Goal: Communication & Community: Participate in discussion

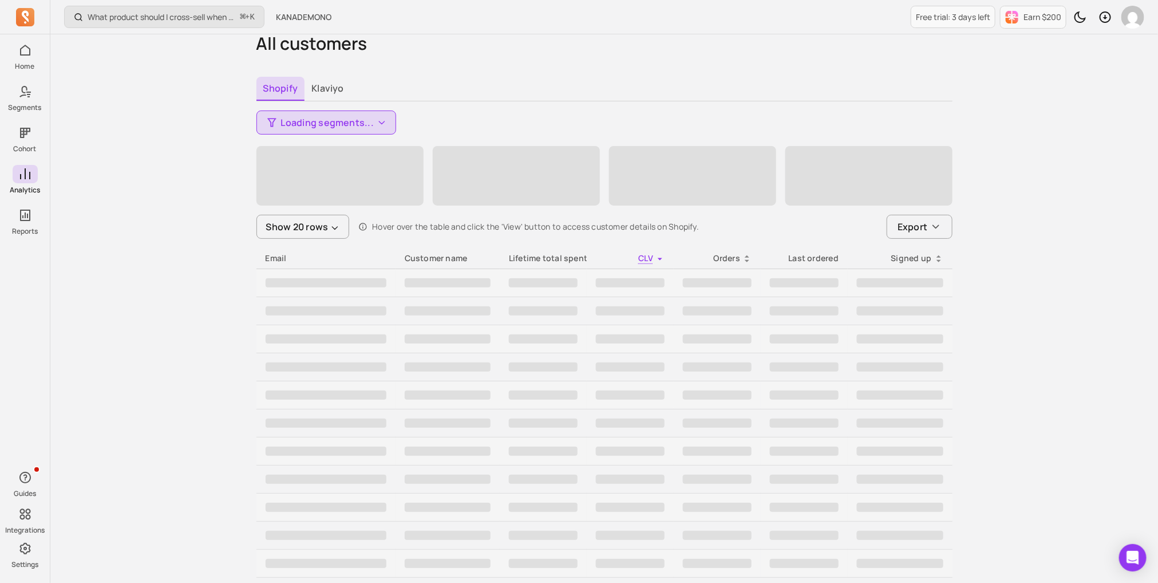
scroll to position [52, 0]
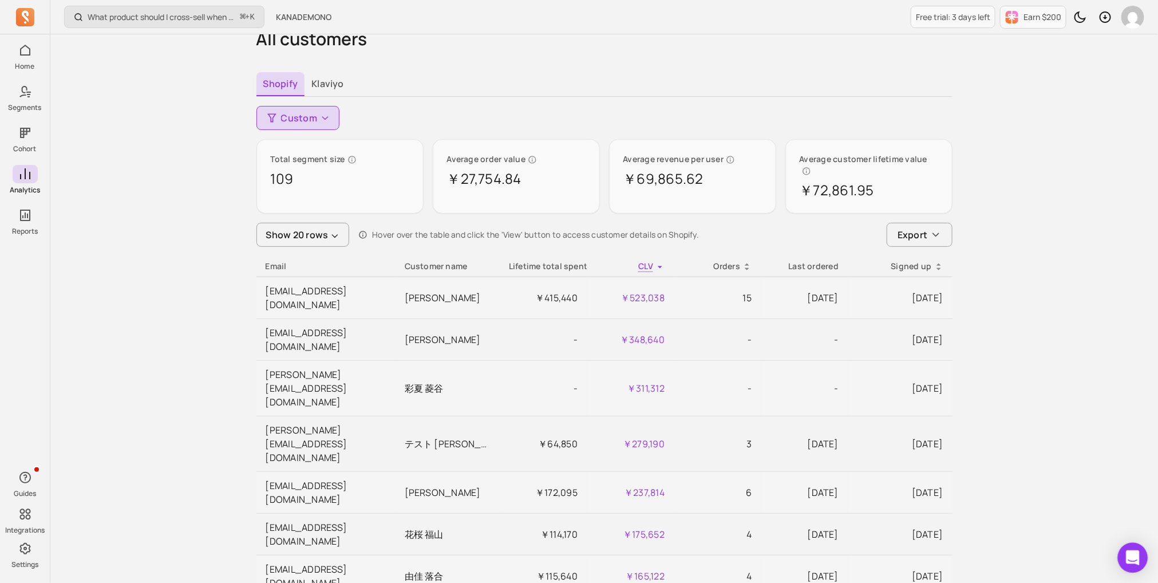
click at [1132, 562] on icon "Open Intercom Messenger" at bounding box center [1132, 557] width 13 height 15
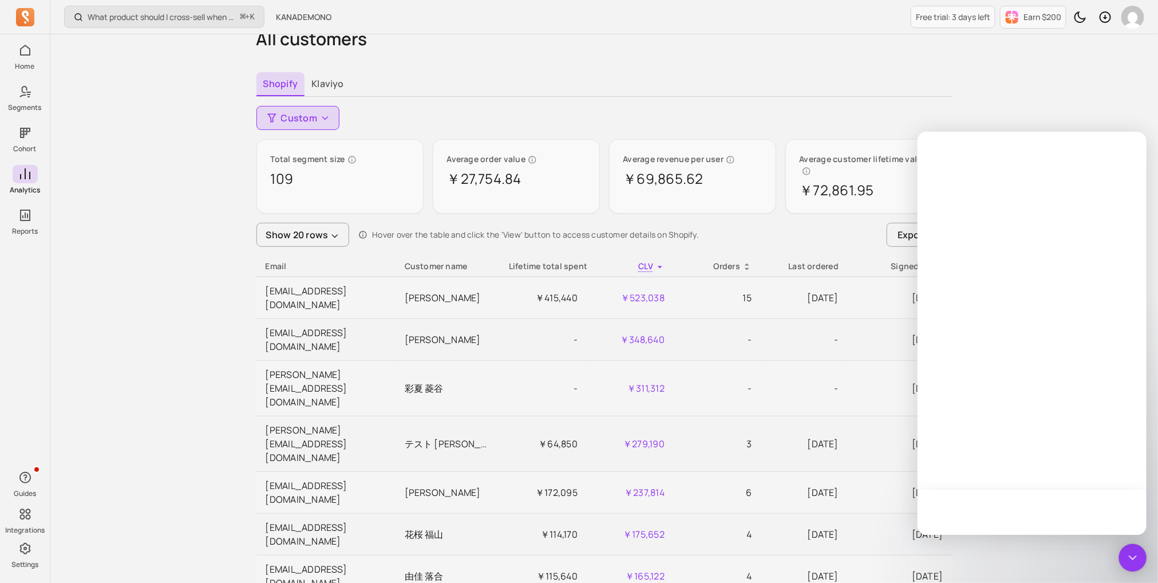
scroll to position [0, 0]
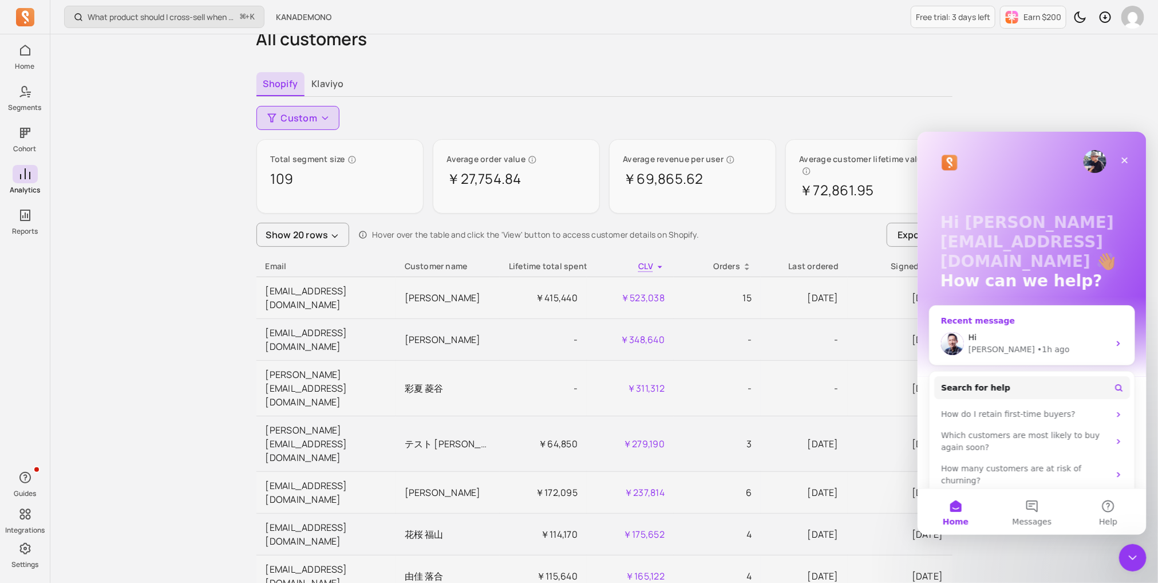
click at [1047, 346] on div "[PERSON_NAME] • 1h ago" at bounding box center [1038, 349] width 141 height 12
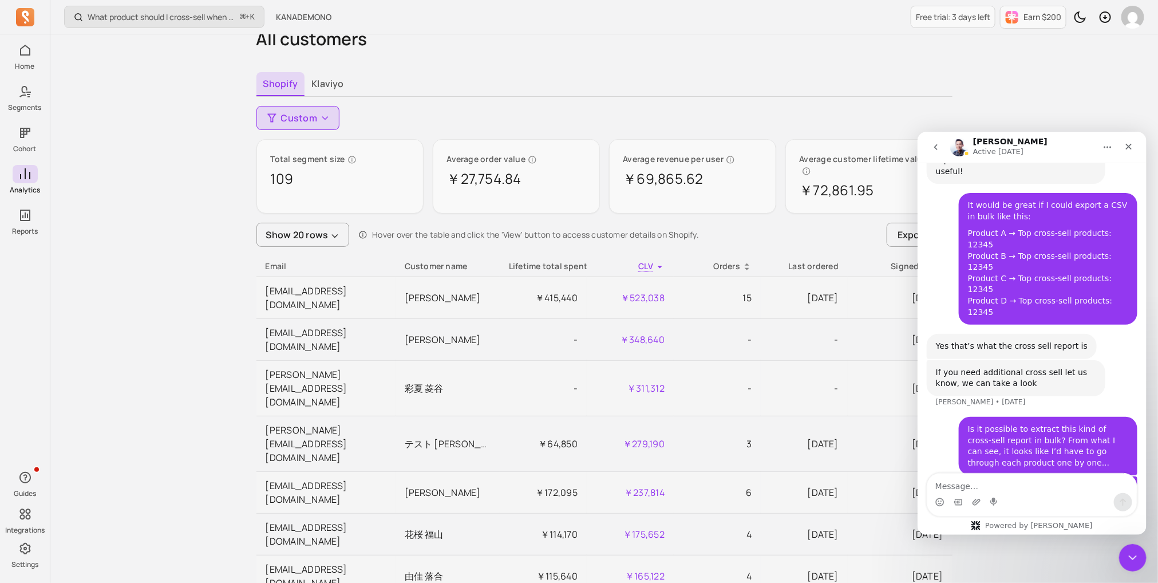
scroll to position [5322, 0]
